Goal: Task Accomplishment & Management: Manage account settings

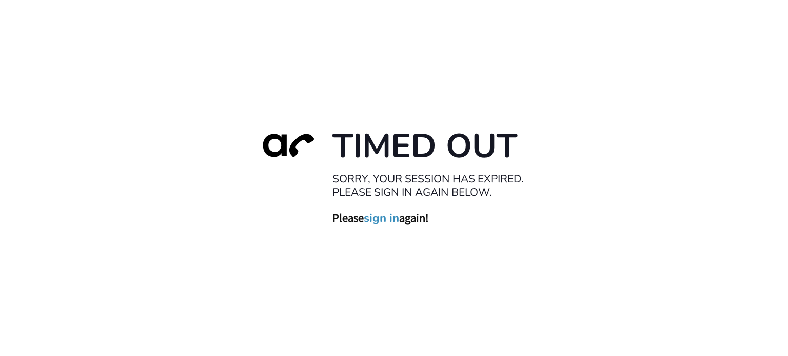
click at [381, 216] on link "sign in" at bounding box center [381, 218] width 35 height 14
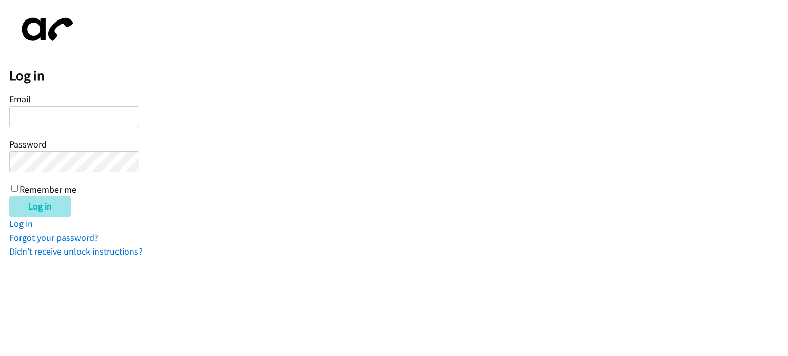
type input "[EMAIL_ADDRESS][DOMAIN_NAME]"
click at [39, 204] on input "Log in" at bounding box center [40, 206] width 62 height 21
